Goal: Transaction & Acquisition: Purchase product/service

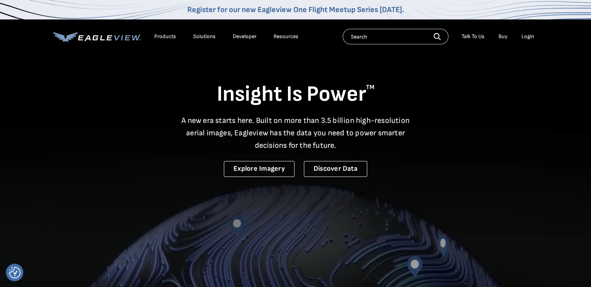
click at [526, 38] on div "Login" at bounding box center [528, 36] width 13 height 7
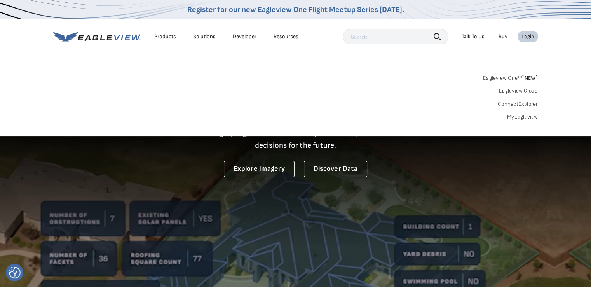
click at [514, 117] on link "MyEagleview" at bounding box center [522, 117] width 31 height 7
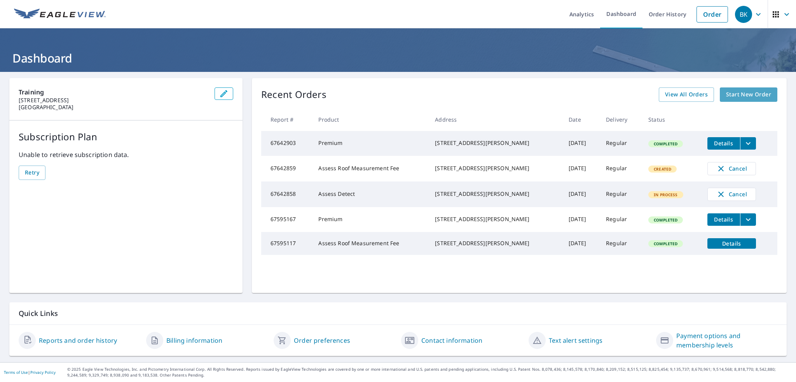
click at [740, 94] on span "Start New Order" at bounding box center [748, 95] width 45 height 10
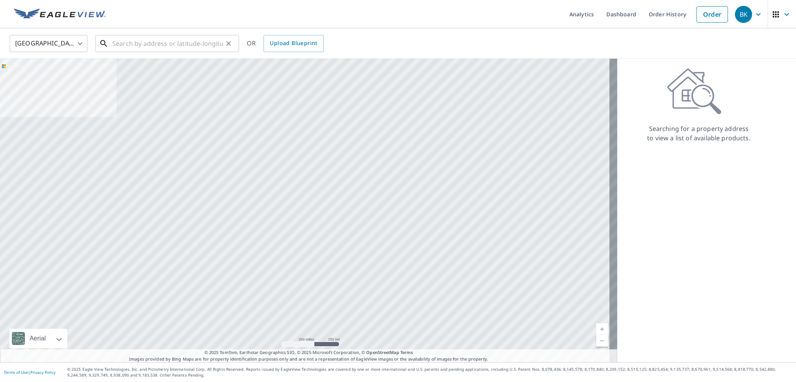
click at [132, 42] on input "text" at bounding box center [167, 44] width 111 height 22
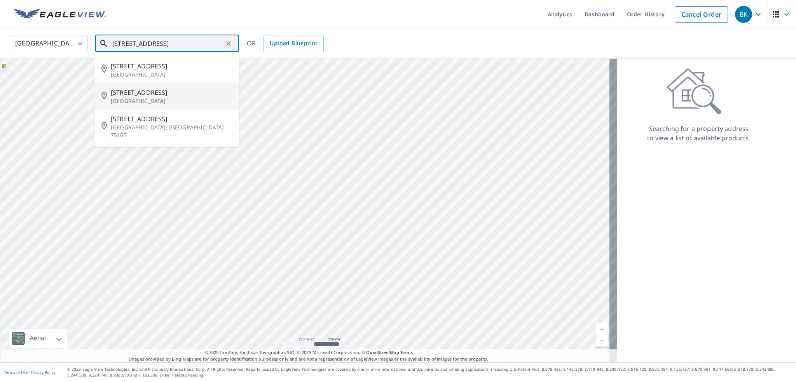
click at [161, 86] on li "82 Briar Ln Rochester, NY 14622" at bounding box center [167, 96] width 144 height 26
type input "82 Briar Ln Rochester, NY 14622"
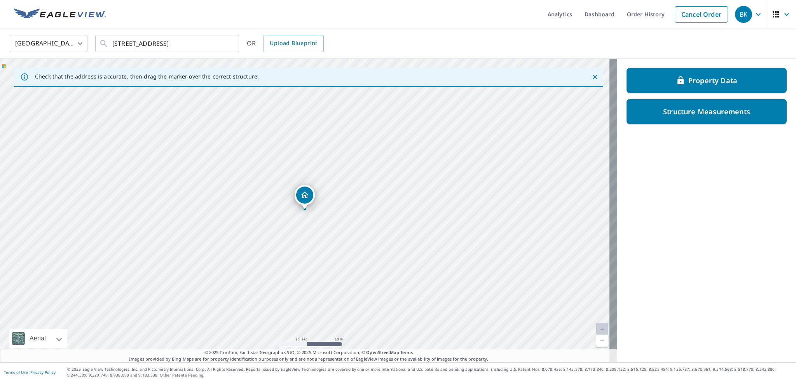
drag, startPoint x: 337, startPoint y: 217, endPoint x: 257, endPoint y: 173, distance: 91.7
click at [257, 173] on div "82 Briar Ln Rochester, NY 14622" at bounding box center [308, 211] width 617 height 304
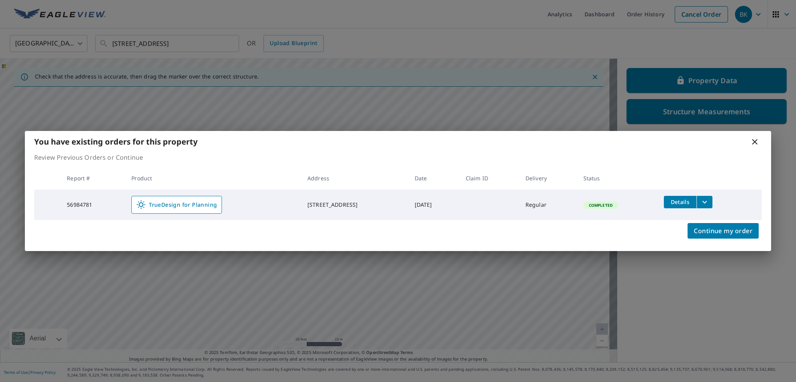
click at [753, 142] on icon at bounding box center [754, 141] width 9 height 9
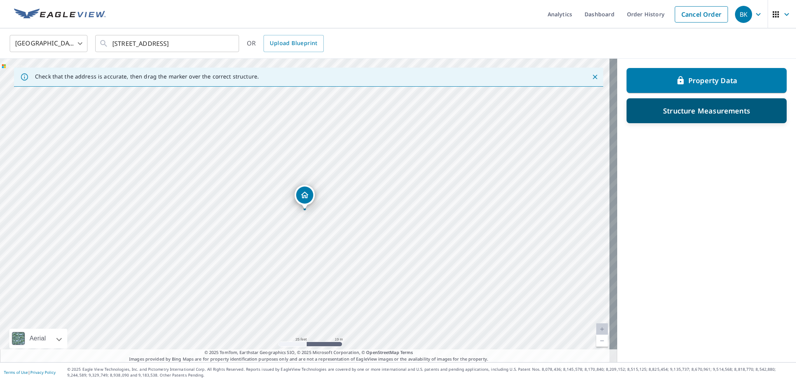
click at [700, 110] on p "Structure Measurements" at bounding box center [706, 110] width 87 height 9
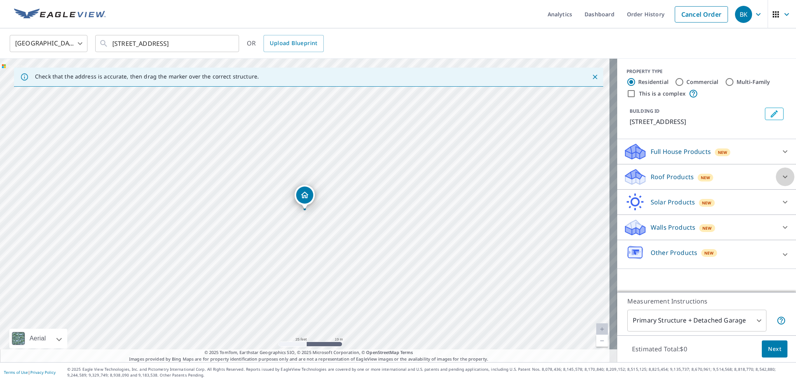
click at [781, 176] on icon at bounding box center [785, 176] width 9 height 9
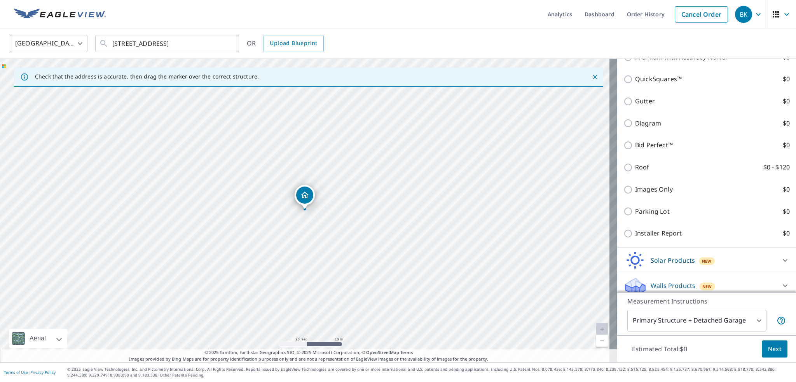
scroll to position [251, 0]
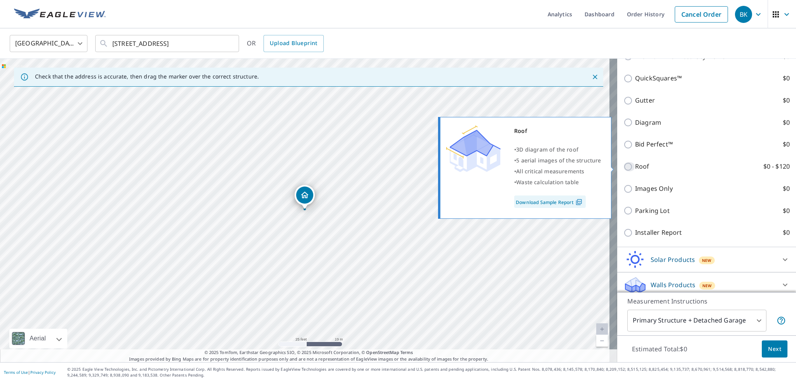
click at [624, 167] on input "Roof $0 - $120" at bounding box center [630, 166] width 12 height 9
checkbox input "true"
type input "3"
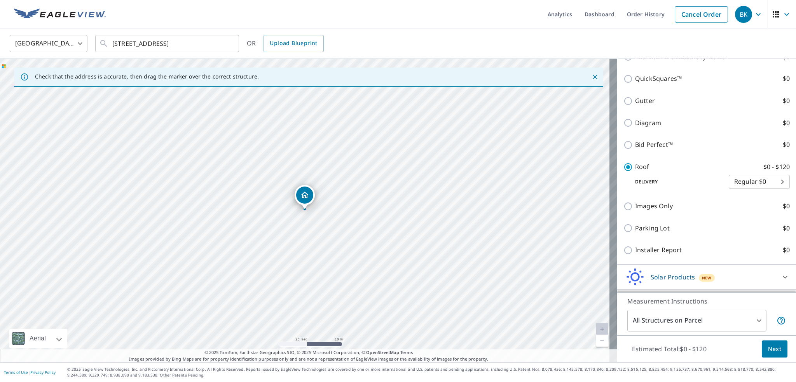
click at [768, 349] on span "Next" at bounding box center [774, 349] width 13 height 10
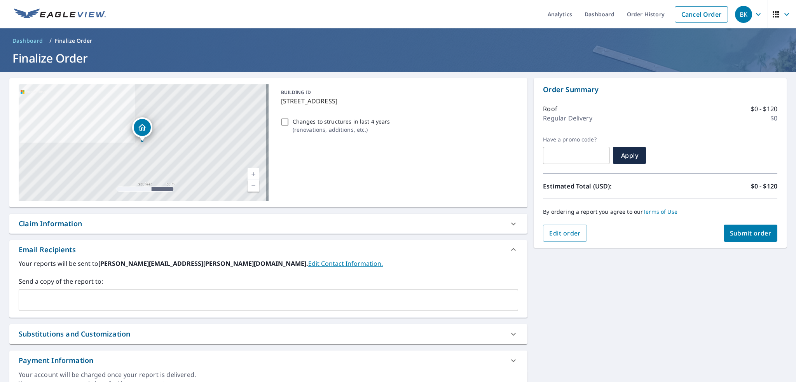
click at [749, 236] on span "Submit order" at bounding box center [751, 233] width 42 height 9
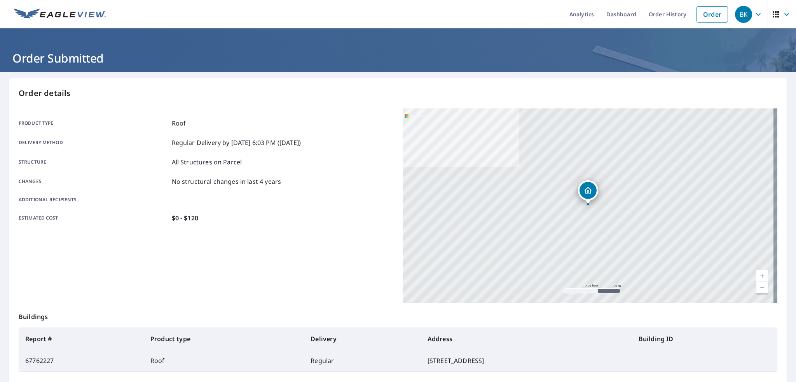
click at [771, 10] on icon "button" at bounding box center [775, 14] width 9 height 9
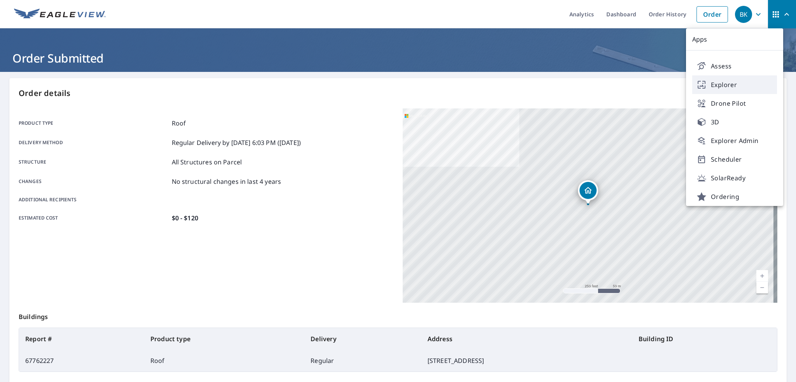
click at [717, 84] on span "Explorer" at bounding box center [734, 84] width 75 height 9
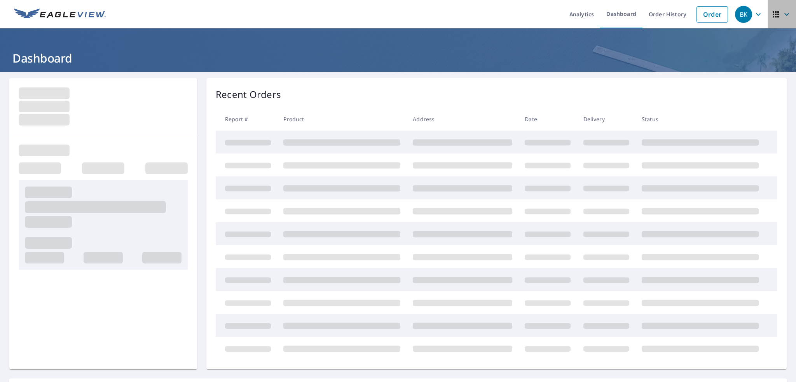
click at [771, 10] on icon "button" at bounding box center [775, 14] width 9 height 9
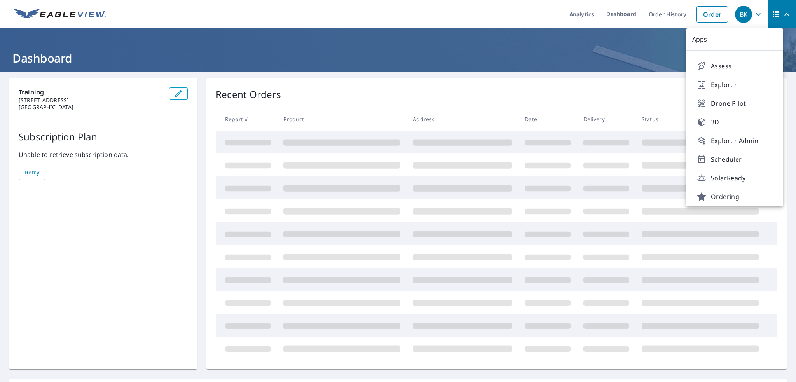
click at [531, 9] on ul "Analytics Dashboard Order History Order" at bounding box center [421, 14] width 622 height 28
